Goal: Transaction & Acquisition: Book appointment/travel/reservation

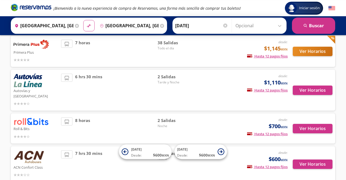
scroll to position [102, 0]
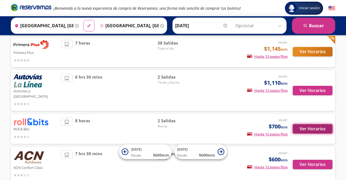
click at [307, 124] on button "Ver Horarios" at bounding box center [313, 128] width 40 height 9
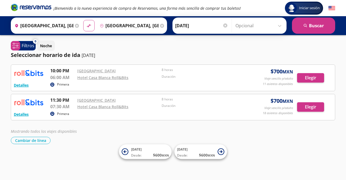
click at [53, 114] on icon at bounding box center [52, 114] width 2 height 2
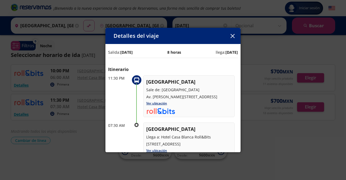
click at [232, 34] on button "button" at bounding box center [232, 36] width 8 height 8
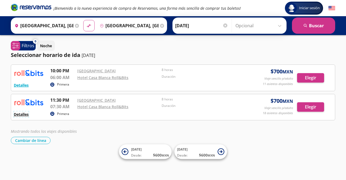
click at [22, 114] on button "Detalles" at bounding box center [21, 115] width 15 height 6
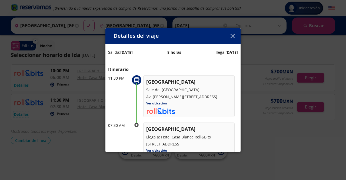
scroll to position [65, 0]
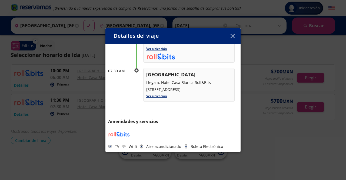
click at [228, 38] on div "Detalles del viaje Salida: [DATE] 8 horas llega: [DATE] Itinerario 11:30 PM Gua…" at bounding box center [172, 90] width 135 height 124
click at [232, 36] on icon "button" at bounding box center [232, 36] width 4 height 4
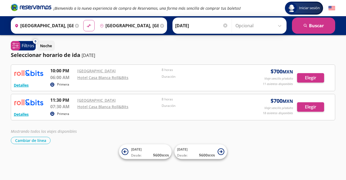
click at [62, 112] on p "Primera" at bounding box center [63, 114] width 12 height 5
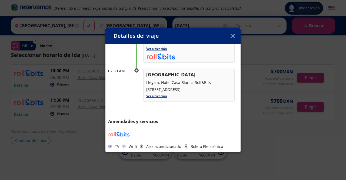
click at [232, 35] on button "button" at bounding box center [232, 36] width 8 height 8
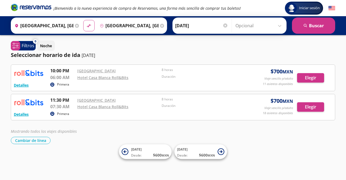
click at [185, 26] on input "[DATE]" at bounding box center [201, 26] width 53 height 14
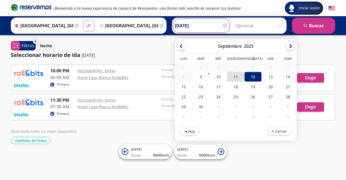
click at [233, 78] on div "11" at bounding box center [235, 77] width 17 height 10
type input "[DATE]"
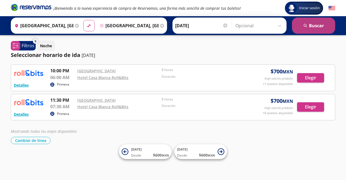
click at [312, 27] on button "search [GEOGRAPHIC_DATA]" at bounding box center [313, 26] width 43 height 16
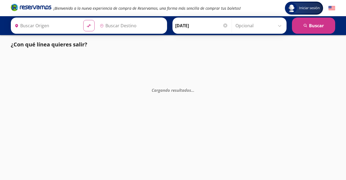
type input "[GEOGRAPHIC_DATA], [GEOGRAPHIC_DATA]"
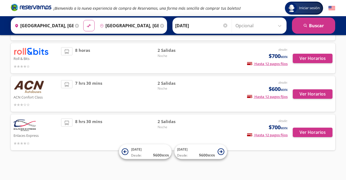
scroll to position [167, 0]
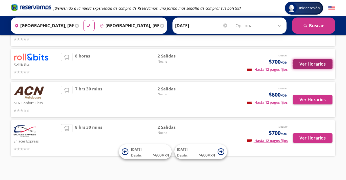
click at [315, 59] on button "Ver Horarios" at bounding box center [313, 63] width 40 height 9
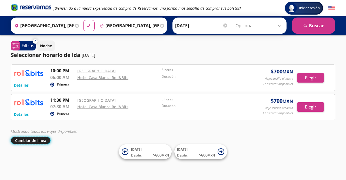
click at [28, 140] on button "Cambiar de línea" at bounding box center [31, 140] width 40 height 7
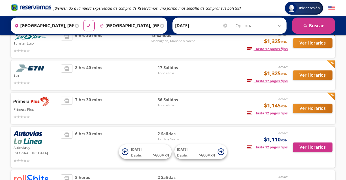
scroll to position [46, 0]
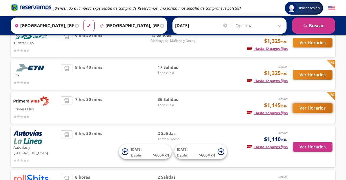
click at [307, 109] on button "Ver Horarios" at bounding box center [313, 107] width 40 height 9
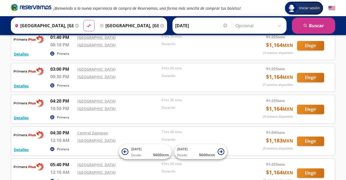
scroll to position [352, 0]
click at [84, 67] on link "[GEOGRAPHIC_DATA]" at bounding box center [96, 69] width 38 height 5
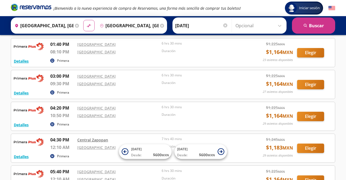
scroll to position [346, 0]
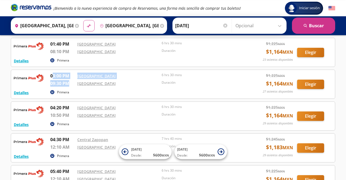
drag, startPoint x: 52, startPoint y: 74, endPoint x: 69, endPoint y: 86, distance: 20.3
click at [69, 86] on div "03:00 PM [GEOGRAPHIC_DATA] 09:30 PM [GEOGRAPHIC_DATA] 6 hrs 30 mins Duración" at bounding box center [146, 81] width 193 height 16
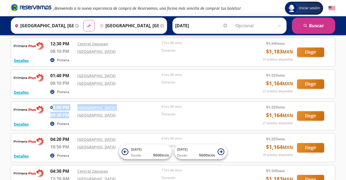
scroll to position [313, 0]
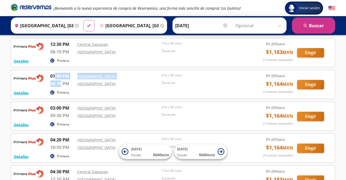
drag, startPoint x: 55, startPoint y: 75, endPoint x: 62, endPoint y: 81, distance: 8.6
click at [62, 81] on div "01:40 PM [GEOGRAPHIC_DATA] 08:10 PM [GEOGRAPHIC_DATA] 6 hrs 30 mins Duración" at bounding box center [146, 81] width 193 height 16
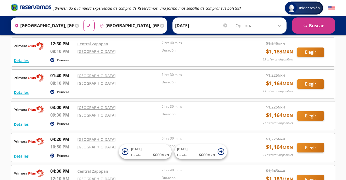
click at [125, 86] on div "Detalles Primera 01:40 PM [GEOGRAPHIC_DATA] 08:10 PM [GEOGRAPHIC_DATA] 6 hrs 30…" at bounding box center [173, 83] width 318 height 23
drag, startPoint x: 51, startPoint y: 74, endPoint x: 91, endPoint y: 81, distance: 40.8
click at [91, 81] on div "01:40 PM [GEOGRAPHIC_DATA] 08:10 PM [GEOGRAPHIC_DATA] 6 hrs 30 mins Duración" at bounding box center [146, 80] width 193 height 16
drag, startPoint x: 54, startPoint y: 105, endPoint x: 76, endPoint y: 111, distance: 23.7
click at [76, 111] on div "03:00 PM [GEOGRAPHIC_DATA] 09:30 PM [GEOGRAPHIC_DATA] 6 hrs 30 mins Duración" at bounding box center [146, 112] width 193 height 16
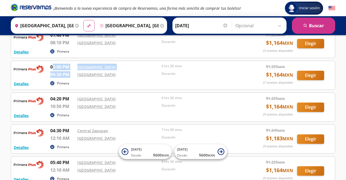
scroll to position [369, 0]
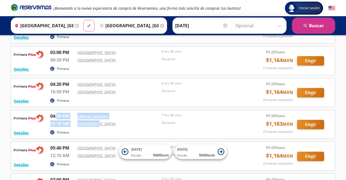
drag, startPoint x: 58, startPoint y: 114, endPoint x: 94, endPoint y: 125, distance: 37.4
click at [94, 125] on div "04:30 PM Central Zapopan 12:10 AM Central del Norte 7 hrs 40 mins Duración" at bounding box center [146, 121] width 193 height 16
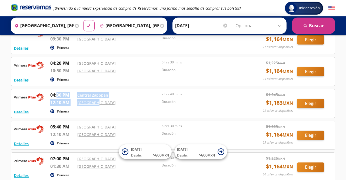
scroll to position [390, 0]
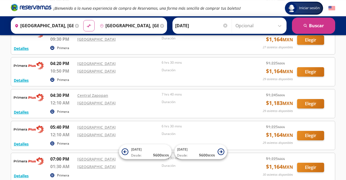
click at [39, 106] on div "Detalles Primera 04:30 PM Central Zapopan 12:10 AM Central del Norte 7 hrs 40 m…" at bounding box center [173, 103] width 318 height 23
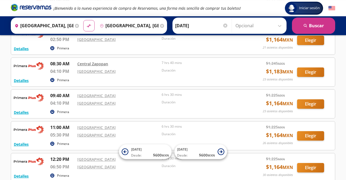
scroll to position [161, 0]
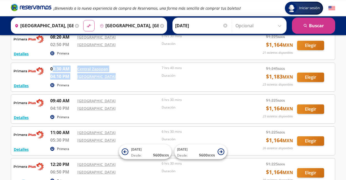
drag, startPoint x: 52, startPoint y: 67, endPoint x: 114, endPoint y: 76, distance: 62.3
click at [114, 76] on div "08:30 AM Central Zapopan 04:10 PM Central del Norte 7 hrs 40 mins Duración" at bounding box center [146, 74] width 193 height 16
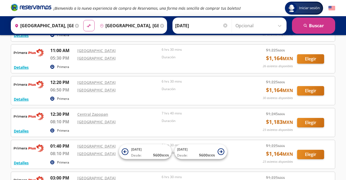
scroll to position [244, 0]
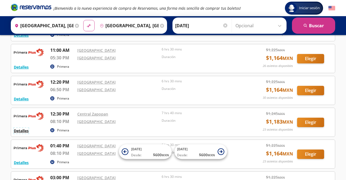
click at [23, 128] on button "Detalles" at bounding box center [21, 131] width 15 height 6
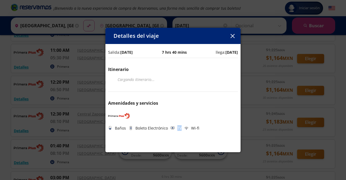
drag, startPoint x: 170, startPoint y: 126, endPoint x: 185, endPoint y: 126, distance: 14.6
click at [185, 126] on div "Baños Boleto Electrónico TV Wi-fi" at bounding box center [173, 128] width 130 height 6
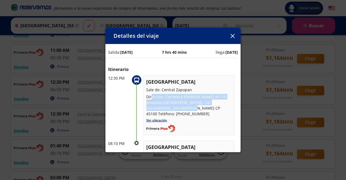
drag, startPoint x: 151, startPoint y: 96, endPoint x: 157, endPoint y: 111, distance: 15.8
click at [157, 111] on p "Dirección: Carretera [PERSON_NAME] #1110 (esquina [GEOGRAPHIC_DATA]), Col. [GEO…" at bounding box center [188, 105] width 85 height 23
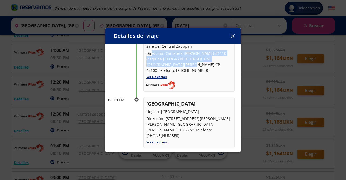
scroll to position [54, 0]
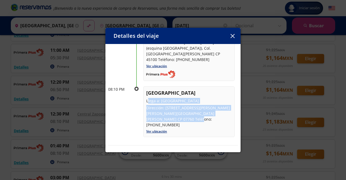
drag, startPoint x: 147, startPoint y: 94, endPoint x: 172, endPoint y: 115, distance: 32.0
click at [172, 115] on div "[GEOGRAPHIC_DATA] Llega a: [GEOGRAPHIC_DATA] Dirección: [STREET_ADDRESS][PERSON…" at bounding box center [188, 108] width 85 height 38
click at [234, 34] on button "button" at bounding box center [232, 36] width 8 height 8
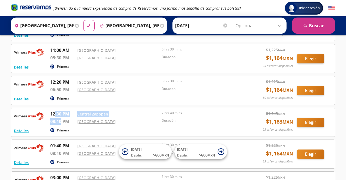
drag, startPoint x: 55, startPoint y: 111, endPoint x: 62, endPoint y: 120, distance: 11.0
click at [62, 120] on div "12:30 PM Central Zapopan 08:10 PM [GEOGRAPHIC_DATA] 7 hrs 40 mins Duración" at bounding box center [146, 119] width 193 height 16
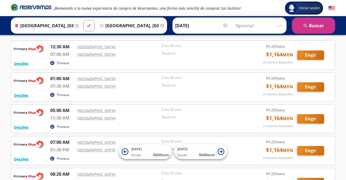
scroll to position [0, 0]
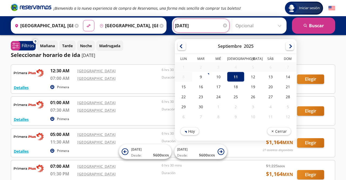
click at [186, 22] on input "[DATE]" at bounding box center [201, 26] width 53 height 14
click at [248, 79] on div "12" at bounding box center [252, 77] width 17 height 10
type input "[DATE]"
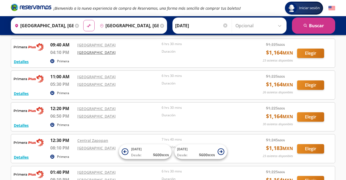
scroll to position [220, 0]
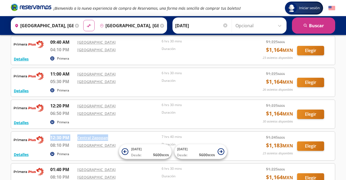
drag, startPoint x: 50, startPoint y: 135, endPoint x: 107, endPoint y: 139, distance: 57.2
click at [107, 139] on div "12:30 PM Central Zapopan 08:10 PM [GEOGRAPHIC_DATA] 7 hrs 40 mins Duración" at bounding box center [146, 143] width 193 height 16
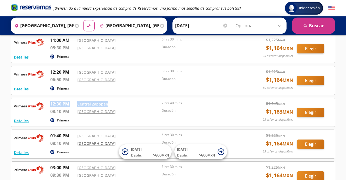
scroll to position [261, 0]
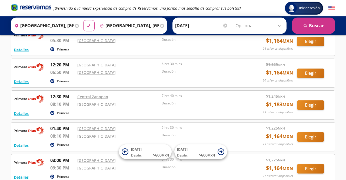
click at [0, 31] on div "Origen heroicons:map-pin-20-solid [GEOGRAPHIC_DATA], [GEOGRAPHIC_DATA] Destino …" at bounding box center [173, 25] width 346 height 19
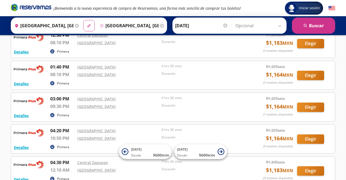
scroll to position [331, 0]
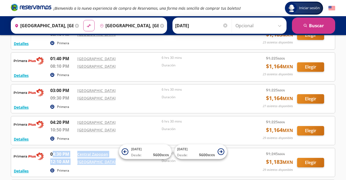
drag, startPoint x: 52, startPoint y: 152, endPoint x: 113, endPoint y: 160, distance: 62.0
click at [113, 160] on div "04:30 PM Central Zapopan 12:10 AM Central del Norte 7 hrs 40 mins Duración" at bounding box center [146, 159] width 193 height 16
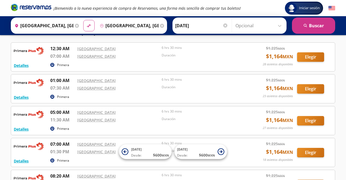
scroll to position [22, 0]
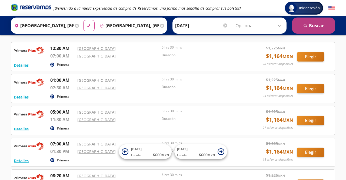
click at [330, 28] on button "search [GEOGRAPHIC_DATA]" at bounding box center [313, 26] width 43 height 16
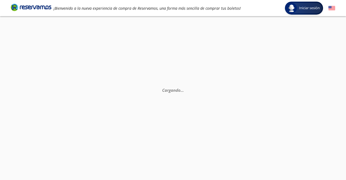
click at [330, 28] on div "Cargando . . ." at bounding box center [173, 106] width 346 height 180
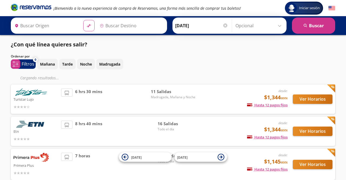
type input "[GEOGRAPHIC_DATA], [GEOGRAPHIC_DATA]"
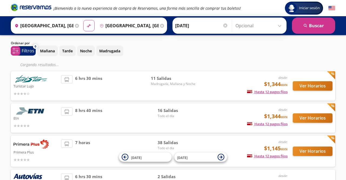
scroll to position [14, 0]
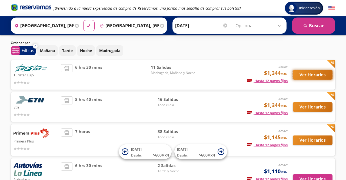
click at [321, 74] on button "Ver Horarios" at bounding box center [313, 74] width 40 height 9
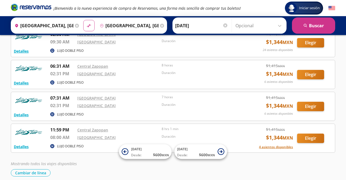
scroll to position [217, 0]
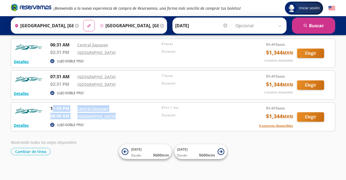
drag, startPoint x: 54, startPoint y: 107, endPoint x: 118, endPoint y: 115, distance: 64.6
click at [118, 115] on div "11:59 PM Central Zapopan 08:00 AM [GEOGRAPHIC_DATA] 8 hrs 1 min Duración" at bounding box center [146, 113] width 193 height 16
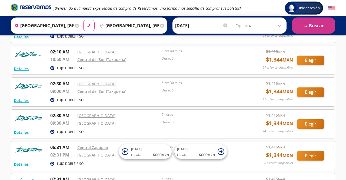
scroll to position [85, 0]
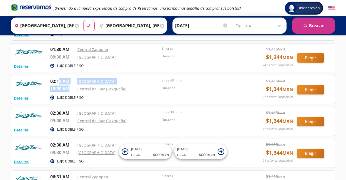
drag, startPoint x: 59, startPoint y: 80, endPoint x: 69, endPoint y: 88, distance: 12.6
click at [69, 88] on div "02:10 AM Central Nueva 10:50 AM [GEOGRAPHIC_DATA] (Taxqueña) 8 hrs 40 mins Dura…" at bounding box center [146, 86] width 193 height 16
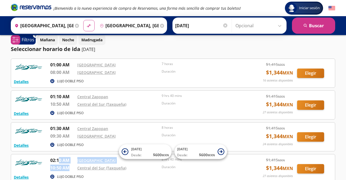
scroll to position [6, 0]
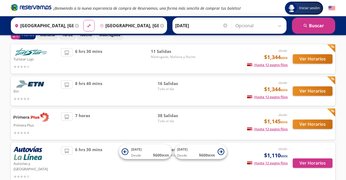
scroll to position [29, 0]
click at [303, 91] on button "Ver Horarios" at bounding box center [313, 90] width 40 height 9
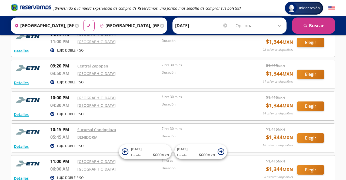
scroll to position [260, 0]
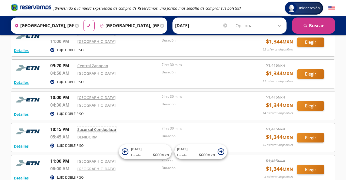
click at [85, 129] on link "Sucursal Condoplaza" at bounding box center [96, 129] width 39 height 5
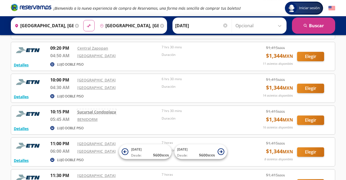
scroll to position [278, 0]
click at [86, 117] on link "BENIDORM" at bounding box center [87, 119] width 20 height 5
drag, startPoint x: 52, startPoint y: 109, endPoint x: 80, endPoint y: 118, distance: 29.7
click at [80, 118] on div "10:15 PM Sucursal Condoplaza 05:45 AM BENIDORM 7 hrs 30 mins Duración" at bounding box center [146, 117] width 193 height 16
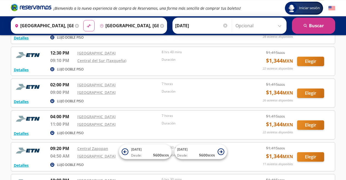
scroll to position [177, 0]
drag, startPoint x: 58, startPoint y: 81, endPoint x: 73, endPoint y: 98, distance: 23.0
click at [73, 98] on div "Detalles LUJO DOBLE PISO 02:00 PM [GEOGRAPHIC_DATA] 09:00 PM [GEOGRAPHIC_DATA] …" at bounding box center [173, 93] width 318 height 23
click at [307, 27] on icon "search" at bounding box center [305, 26] width 4 height 4
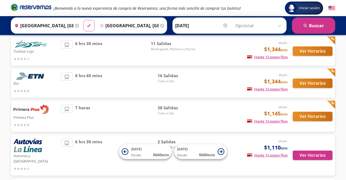
scroll to position [38, 0]
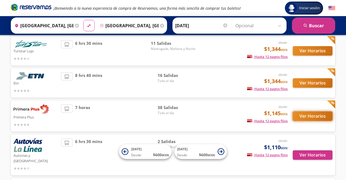
click at [302, 117] on button "Ver Horarios" at bounding box center [313, 116] width 40 height 9
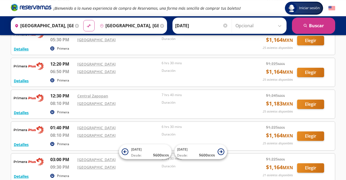
scroll to position [293, 0]
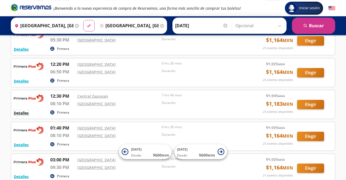
click at [19, 111] on button "Detalles" at bounding box center [21, 113] width 15 height 6
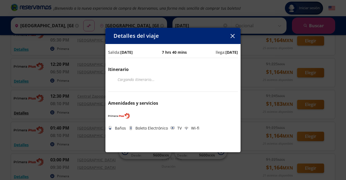
click at [19, 112] on div "Detalles del viaje Salida: [DATE] 7 hrs 40 mins llega: [DATE] Itinerario Cargan…" at bounding box center [173, 90] width 346 height 180
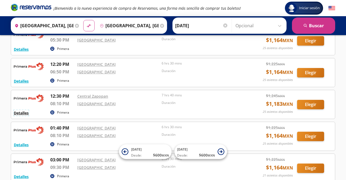
click at [24, 111] on button "Detalles" at bounding box center [21, 113] width 15 height 6
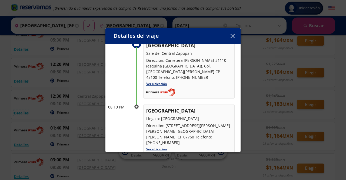
scroll to position [37, 0]
click at [231, 36] on icon "button" at bounding box center [233, 36] width 4 height 4
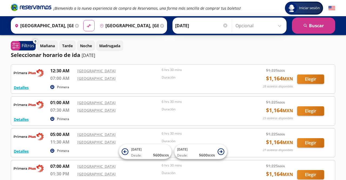
scroll to position [80, 0]
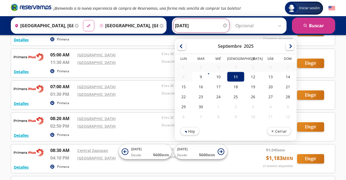
click at [188, 23] on input "[DATE]" at bounding box center [201, 26] width 53 height 14
click at [250, 78] on div "12" at bounding box center [252, 77] width 17 height 10
type input "[DATE]"
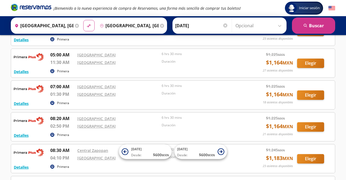
click at [250, 78] on div "Iniciar sesión Iniciar sesión ¡Bienvenido a la nueva experiencia de compra de R…" at bounding box center [173, 136] width 346 height 432
click at [306, 24] on button "search [GEOGRAPHIC_DATA]" at bounding box center [313, 26] width 43 height 16
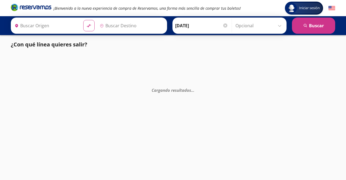
type input "[GEOGRAPHIC_DATA], [GEOGRAPHIC_DATA]"
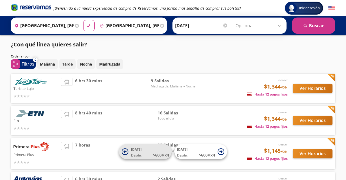
click at [162, 155] on small "MXN" at bounding box center [165, 155] width 7 height 4
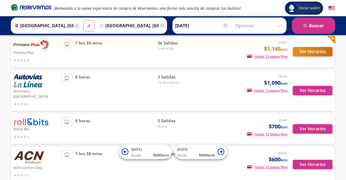
scroll to position [102, 0]
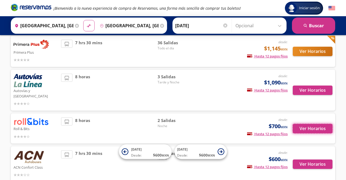
drag, startPoint x: 305, startPoint y: 126, endPoint x: 271, endPoint y: 121, distance: 33.9
click at [271, 121] on div "Roll & Bits desde: $700 MXN Hasta 12 pagos fijos Pagos fijos en compras mayores…" at bounding box center [173, 129] width 319 height 22
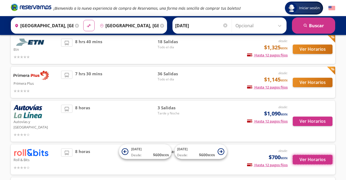
scroll to position [72, 0]
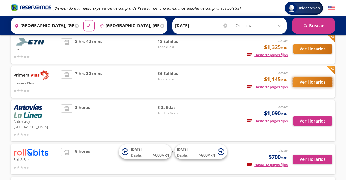
click at [310, 83] on button "Ver Horarios" at bounding box center [313, 82] width 40 height 9
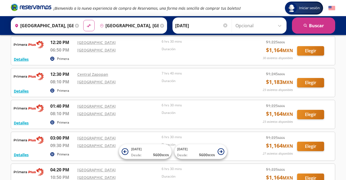
scroll to position [284, 0]
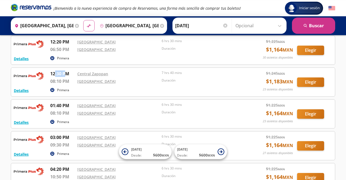
drag, startPoint x: 54, startPoint y: 72, endPoint x: 65, endPoint y: 76, distance: 12.1
click at [65, 76] on div "12:30 PM" at bounding box center [62, 75] width 24 height 8
click at [21, 82] on div at bounding box center [30, 79] width 32 height 16
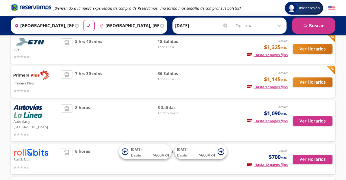
scroll to position [136, 0]
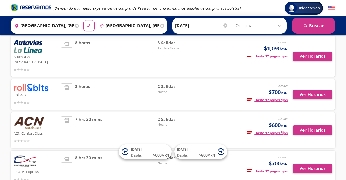
click at [31, 84] on img at bounding box center [31, 88] width 35 height 8
click at [306, 92] on button "Ver Horarios" at bounding box center [313, 94] width 40 height 9
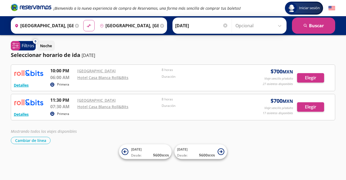
click at [57, 107] on p "07:30 AM" at bounding box center [62, 106] width 24 height 6
click at [316, 104] on button "Elegir" at bounding box center [310, 106] width 27 height 9
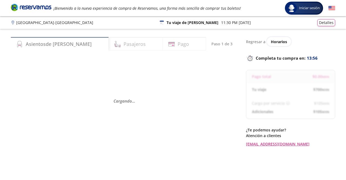
click at [139, 123] on div "Cargando . . ." at bounding box center [124, 101] width 227 height 90
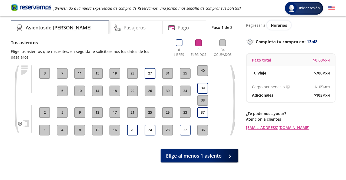
scroll to position [17, 0]
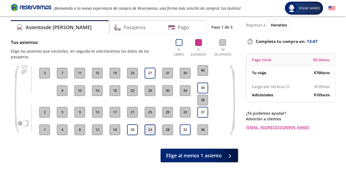
click at [148, 125] on button "24" at bounding box center [150, 130] width 11 height 11
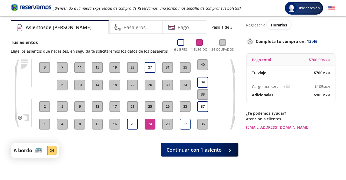
click at [150, 120] on button "24" at bounding box center [150, 124] width 11 height 11
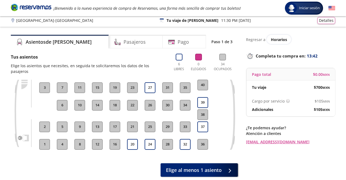
scroll to position [3, 0]
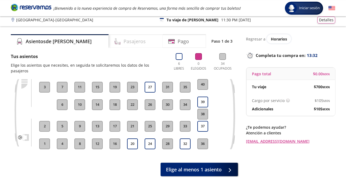
click at [123, 43] on h4 "Pasajeros" at bounding box center [134, 41] width 22 height 7
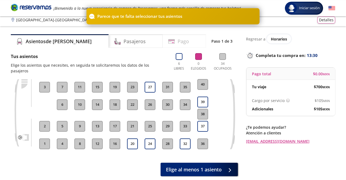
click at [166, 44] on div "Pago" at bounding box center [184, 41] width 43 height 14
click at [123, 44] on h4 "Pasajeros" at bounding box center [134, 41] width 22 height 7
click at [65, 38] on div "Asientos de Ida" at bounding box center [60, 41] width 98 height 14
click at [123, 42] on h4 "Pasajeros" at bounding box center [134, 41] width 22 height 7
click at [191, 41] on div "Pago" at bounding box center [184, 41] width 43 height 14
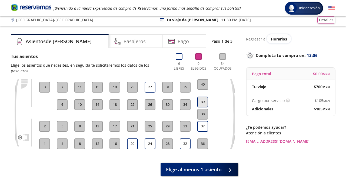
click at [203, 97] on button "39" at bounding box center [202, 102] width 11 height 11
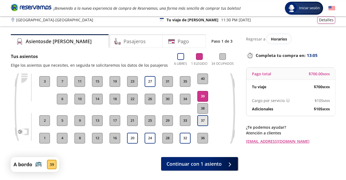
click at [201, 119] on button "37" at bounding box center [202, 120] width 11 height 11
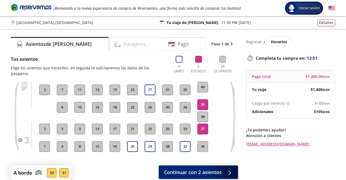
click at [138, 46] on div "Pasajeros" at bounding box center [136, 44] width 54 height 14
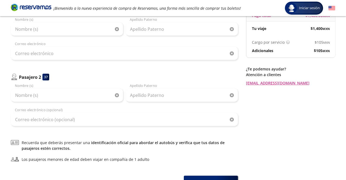
scroll to position [61, 0]
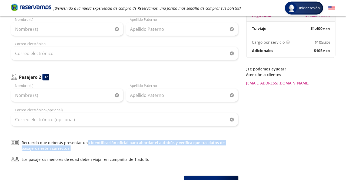
drag, startPoint x: 85, startPoint y: 140, endPoint x: 89, endPoint y: 149, distance: 10.3
click at [89, 149] on div "¿Quiénes viajan? 2 a bordo Pasajero 1 39 Nombre (s) Apellido Paterno Correo ele…" at bounding box center [124, 92] width 227 height 195
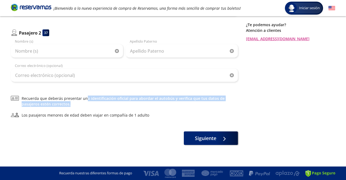
scroll to position [0, 0]
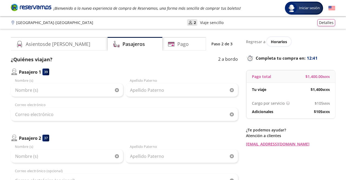
click at [253, 39] on p "Regresar a" at bounding box center [255, 42] width 19 height 6
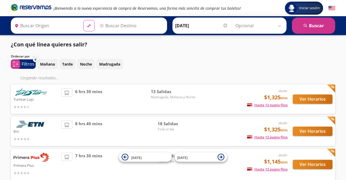
type input "[GEOGRAPHIC_DATA], [GEOGRAPHIC_DATA]"
